Goal: Task Accomplishment & Management: Complete application form

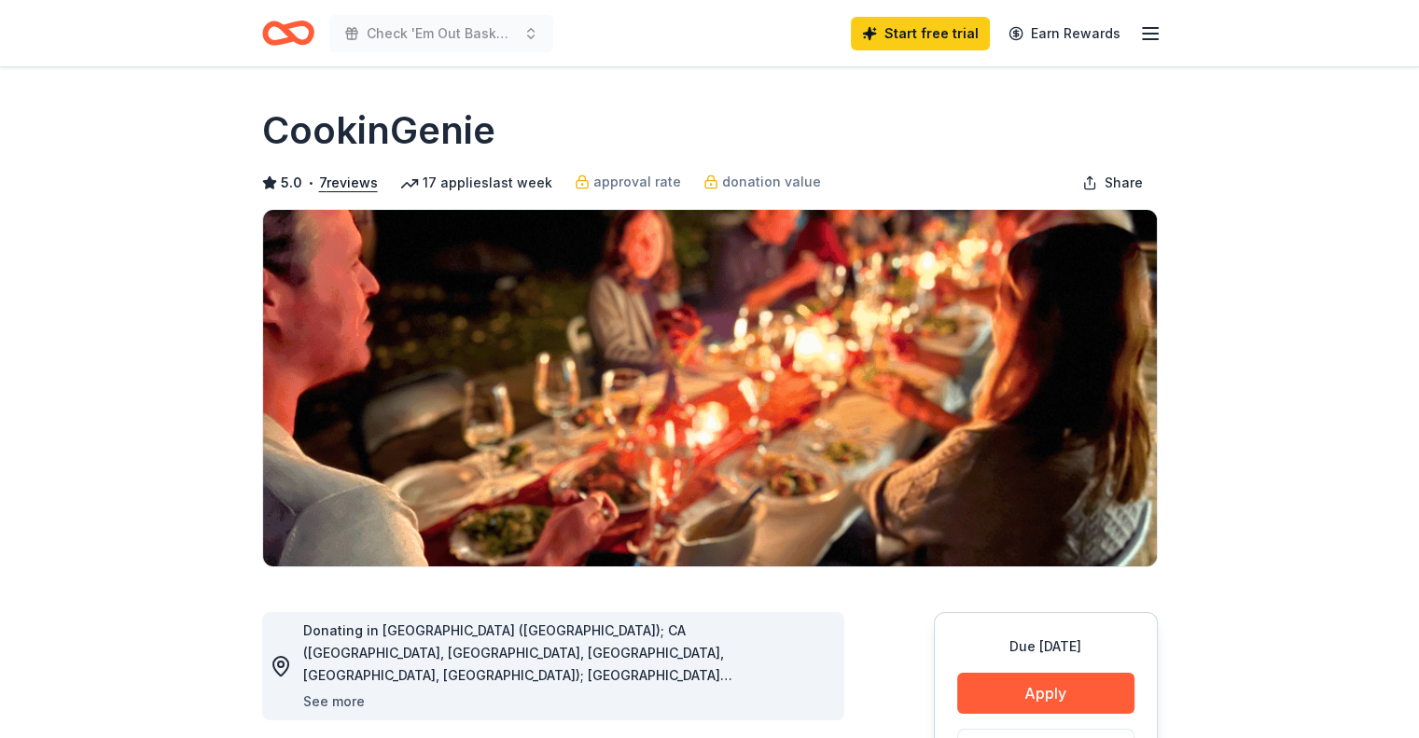
click at [343, 702] on button "See more" at bounding box center [334, 701] width 62 height 22
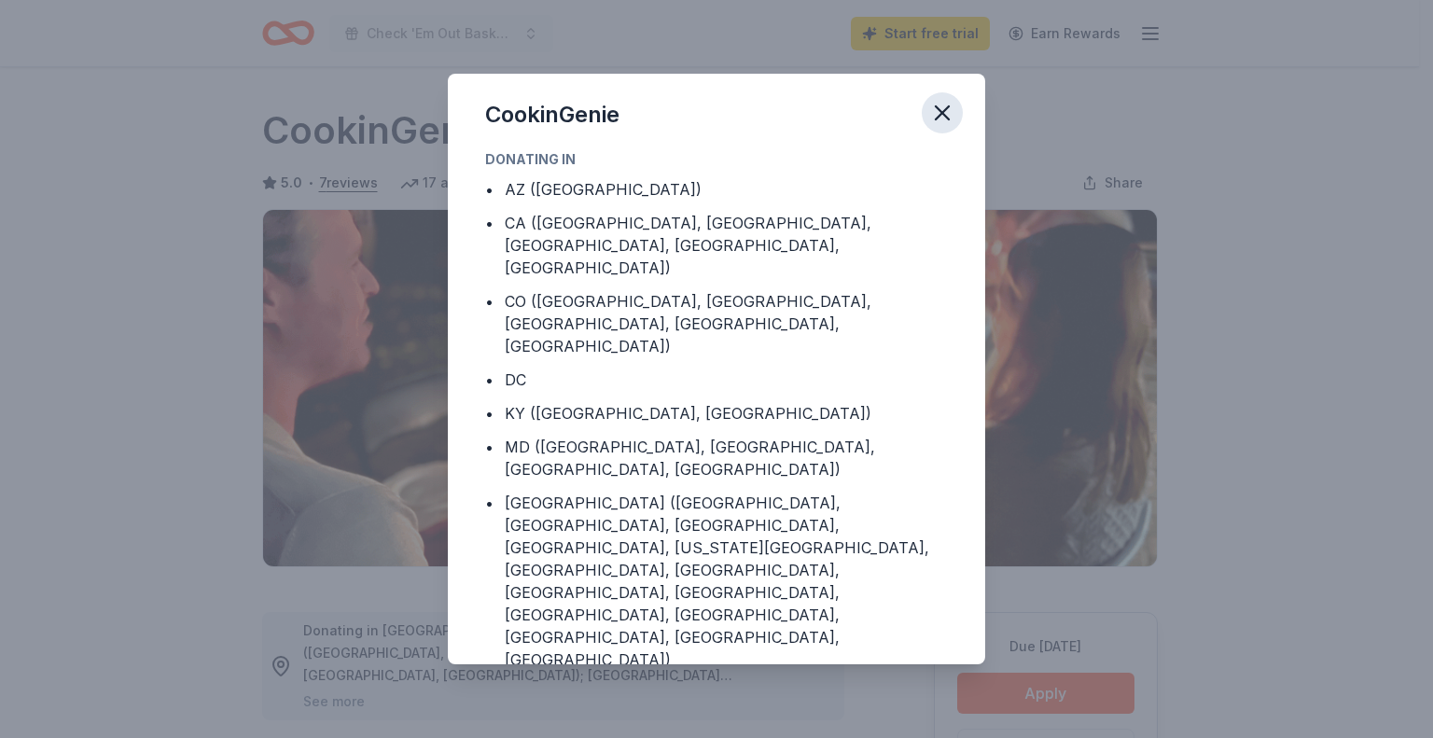
click at [939, 107] on icon "button" at bounding box center [942, 112] width 13 height 13
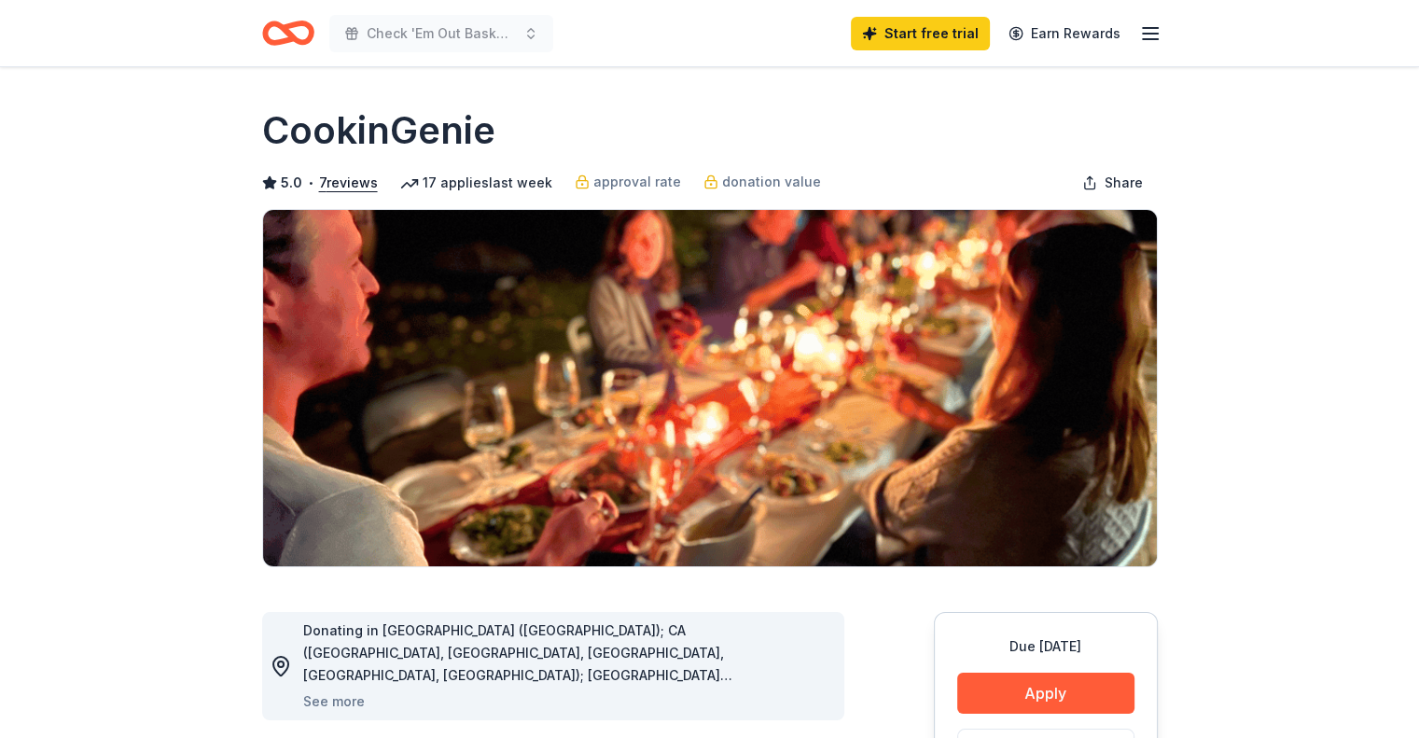
click at [299, 45] on icon "Home" at bounding box center [288, 33] width 52 height 44
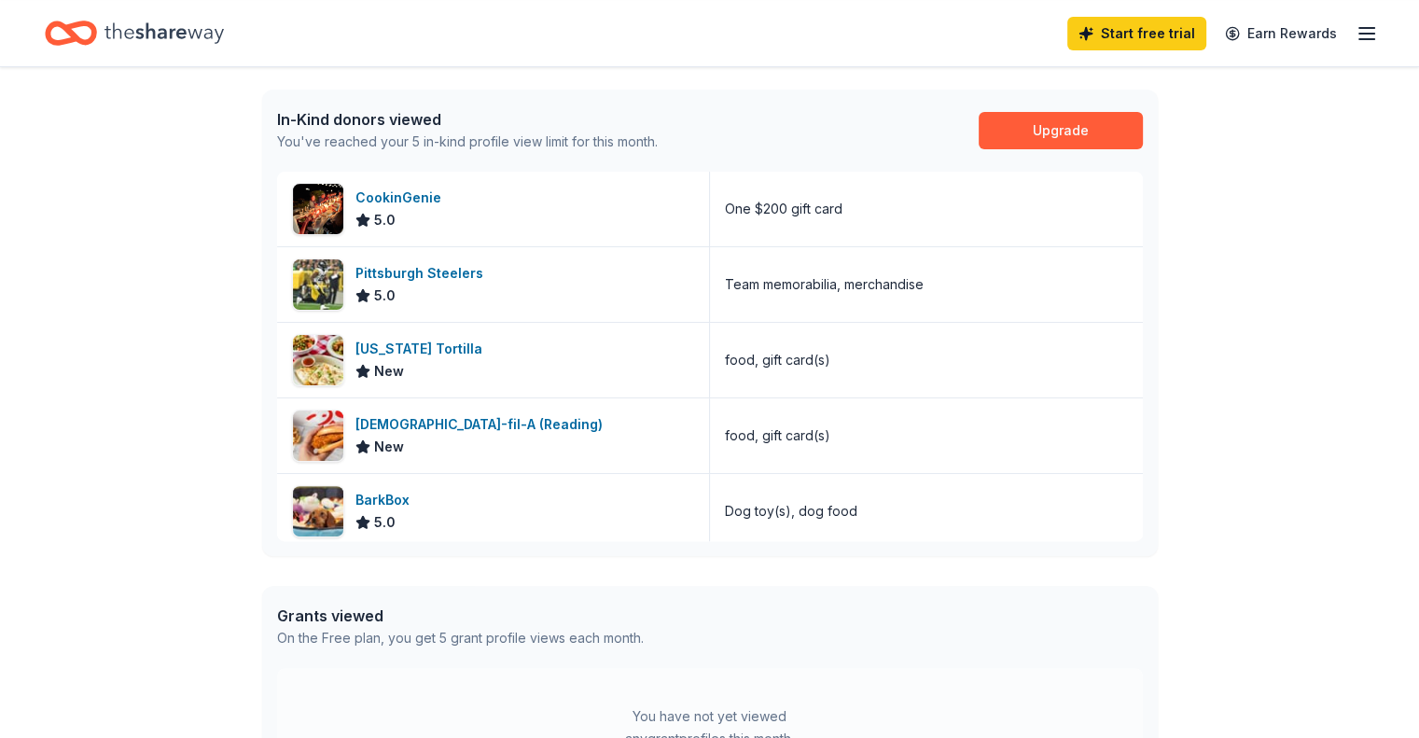
scroll to position [478, 0]
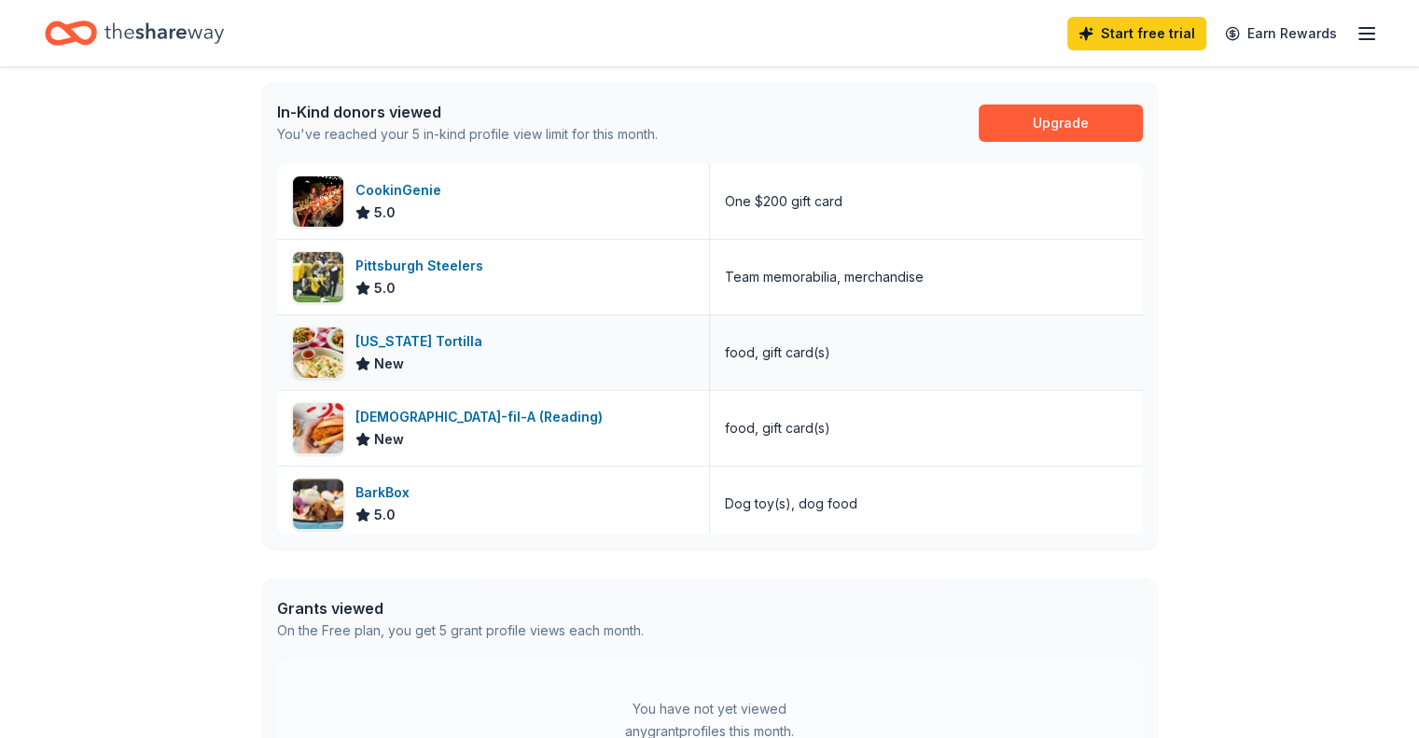
click at [448, 344] on div "[US_STATE] Tortilla" at bounding box center [422, 341] width 134 height 22
click at [224, 36] on icon "Home" at bounding box center [163, 33] width 119 height 38
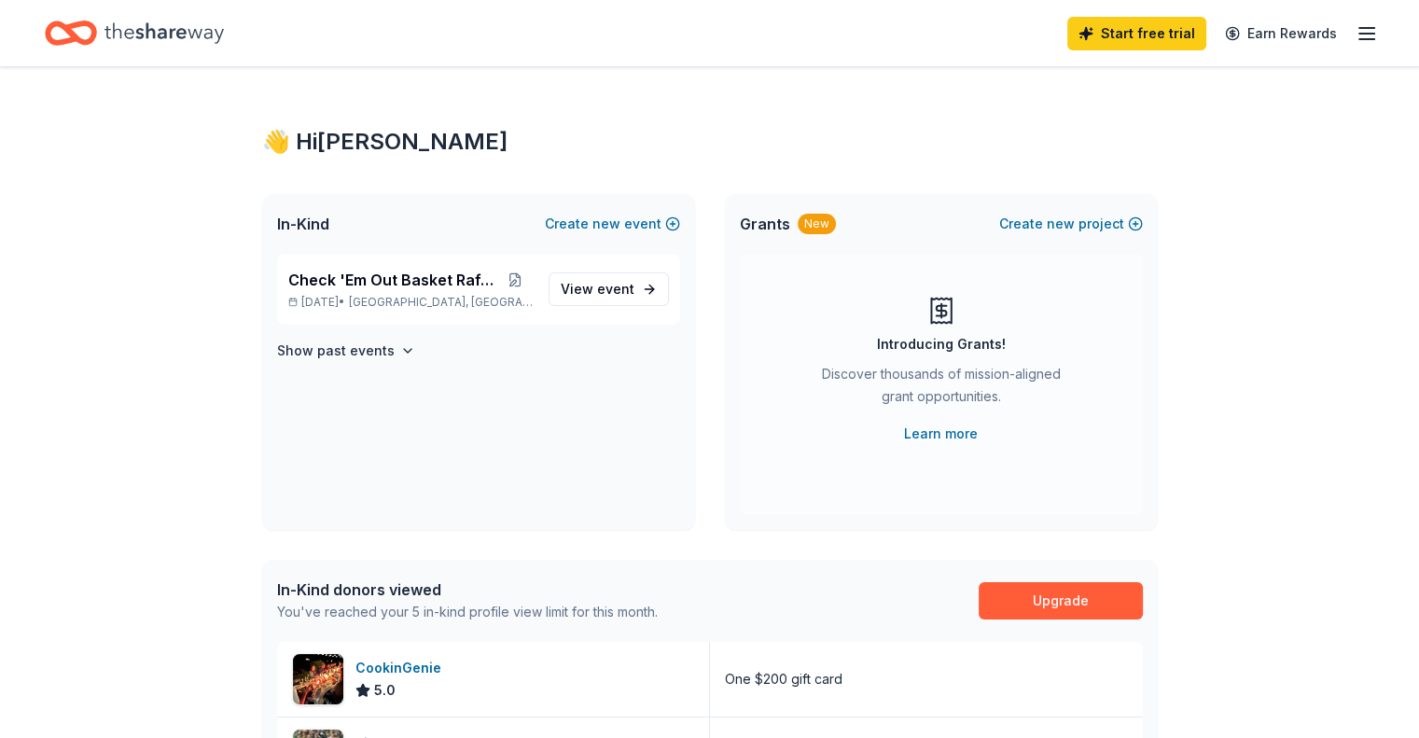
click at [94, 28] on icon "Home" at bounding box center [79, 32] width 29 height 19
click at [1356, 36] on icon "button" at bounding box center [1367, 33] width 22 height 22
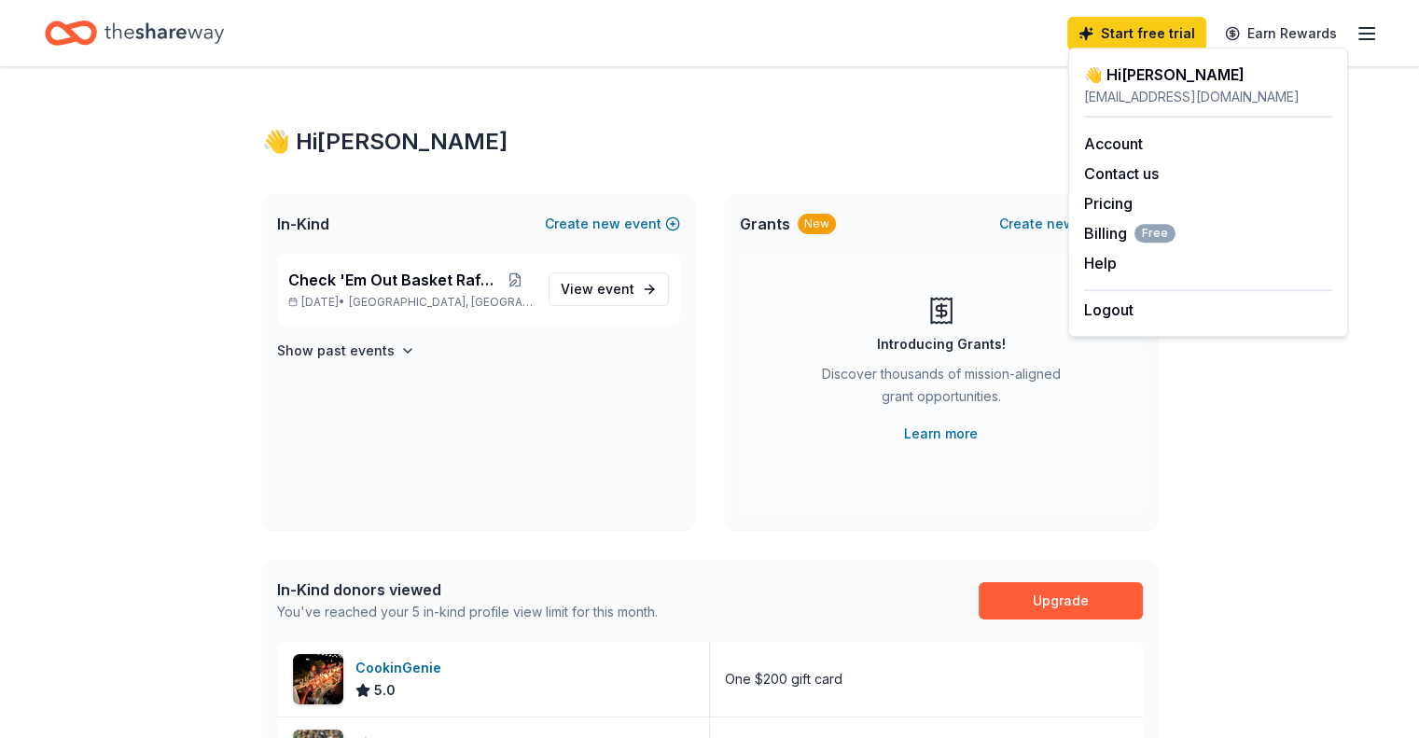
click at [216, 27] on icon "Home" at bounding box center [163, 33] width 119 height 38
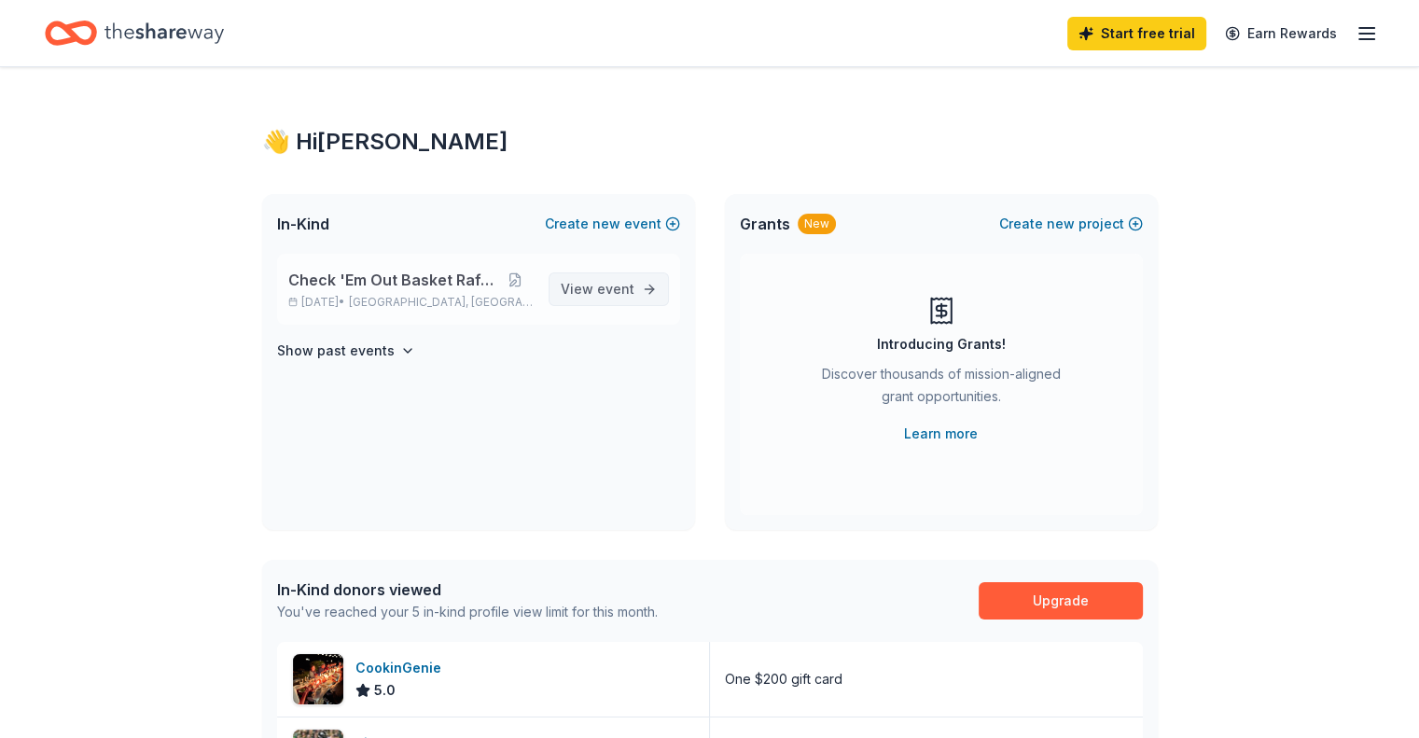
click at [611, 290] on span "event" at bounding box center [615, 289] width 37 height 16
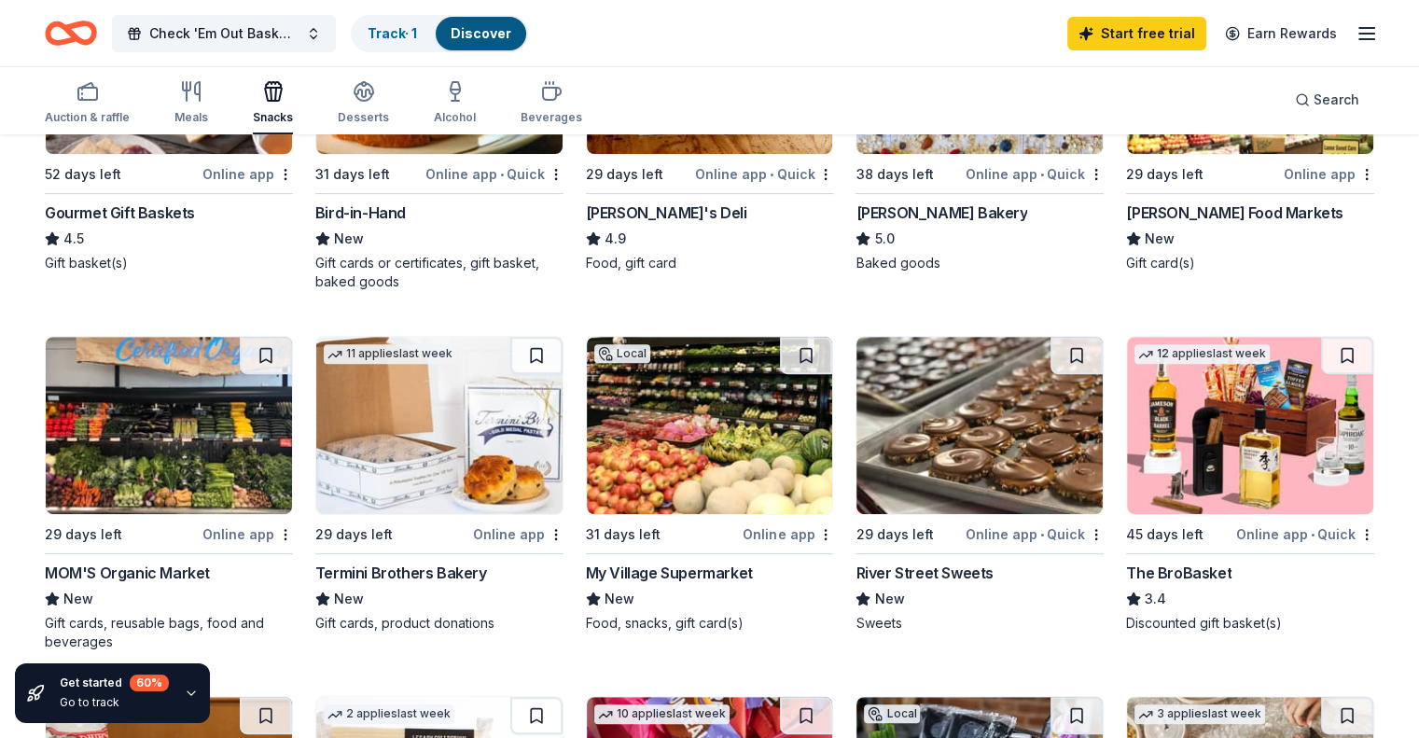
scroll to position [711, 0]
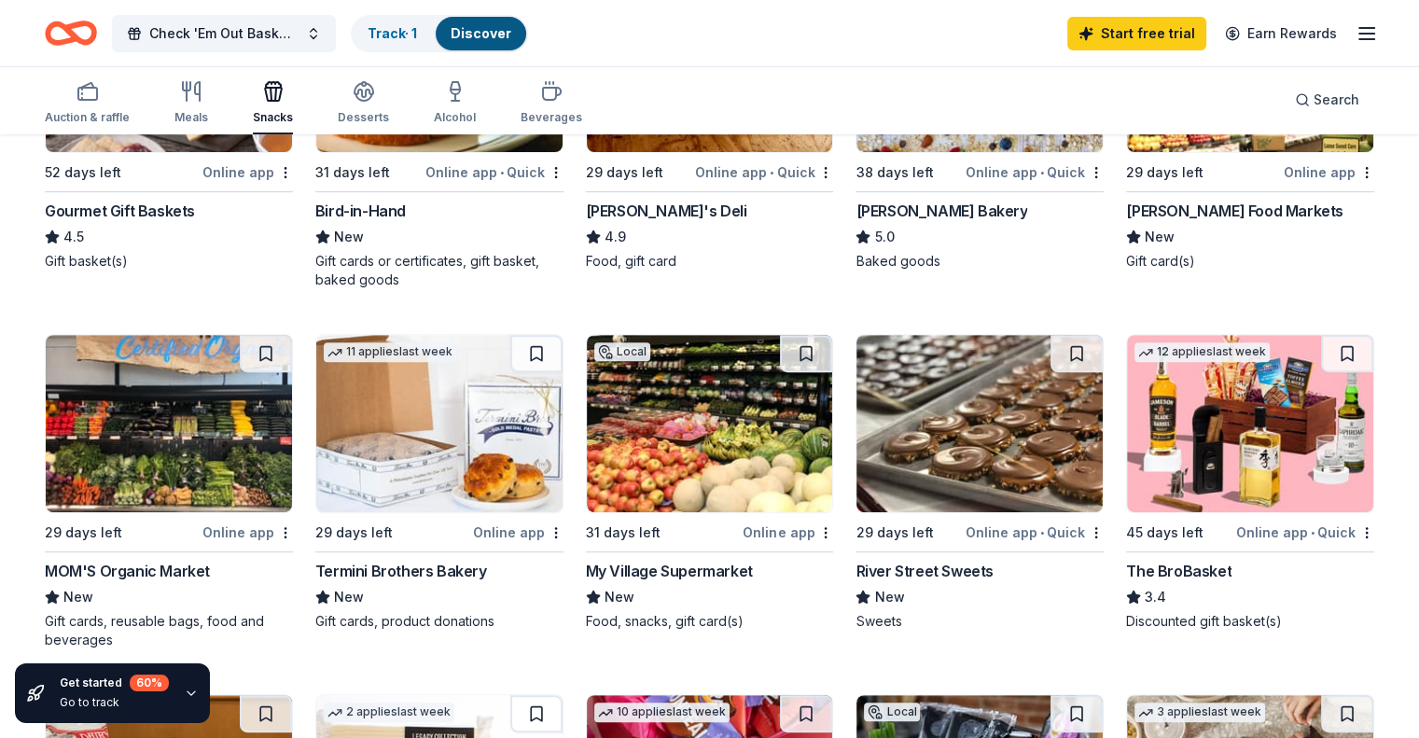
click at [1217, 468] on img at bounding box center [1250, 423] width 246 height 177
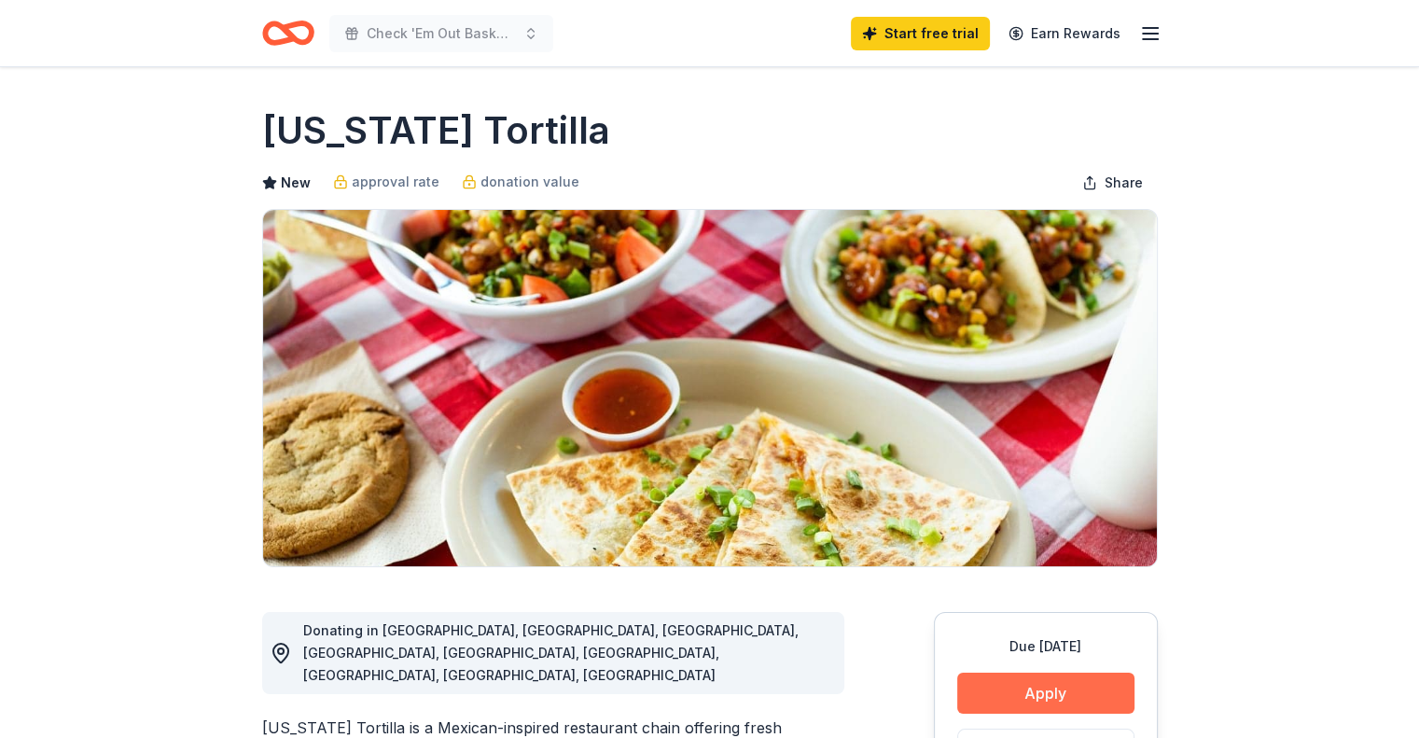
click at [1020, 697] on button "Apply" at bounding box center [1045, 693] width 177 height 41
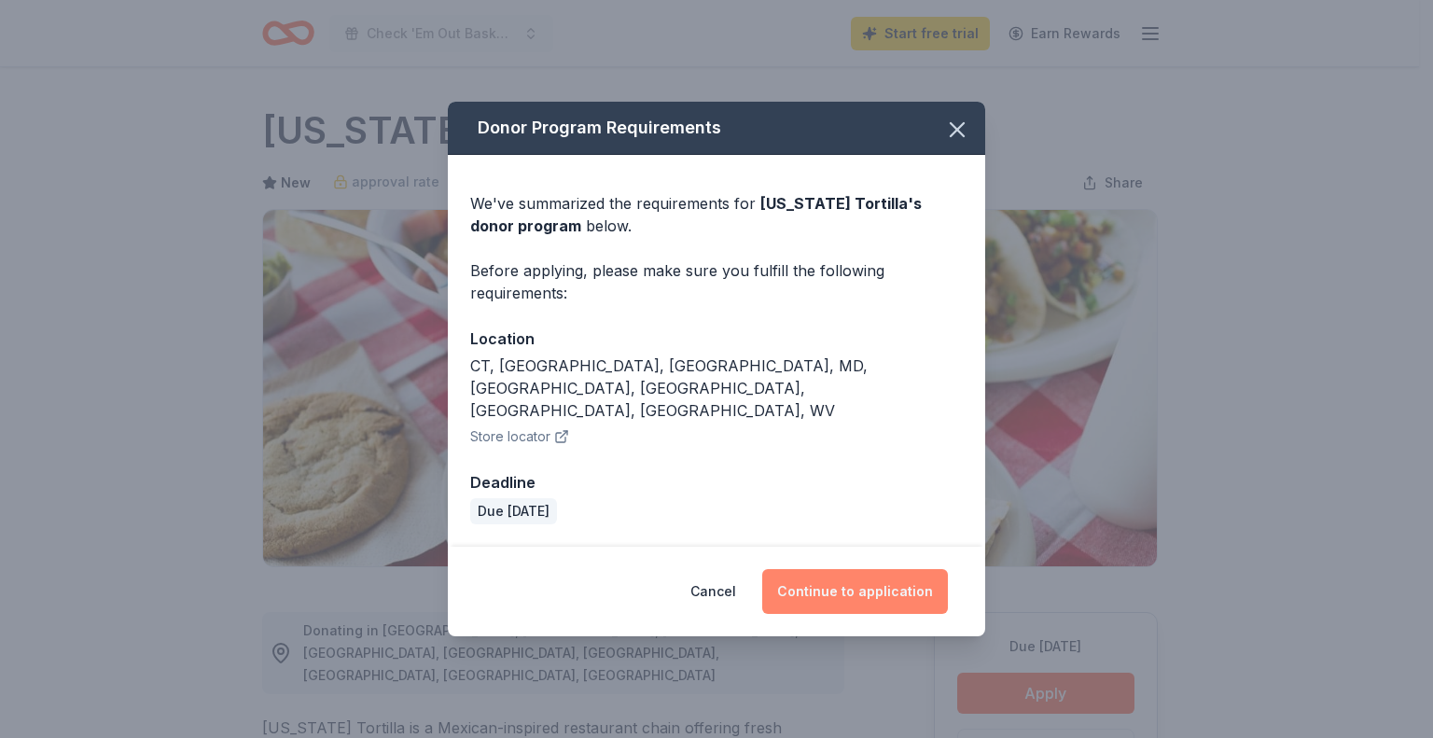
click at [802, 569] on button "Continue to application" at bounding box center [855, 591] width 186 height 45
